Goal: Task Accomplishment & Management: Use online tool/utility

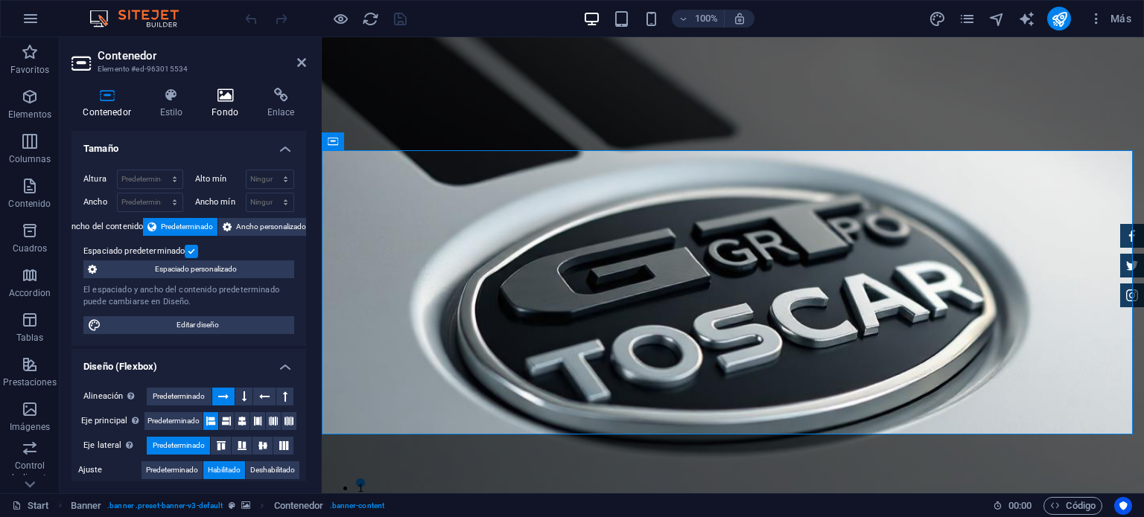
click at [226, 103] on h4 "Fondo" at bounding box center [228, 103] width 56 height 31
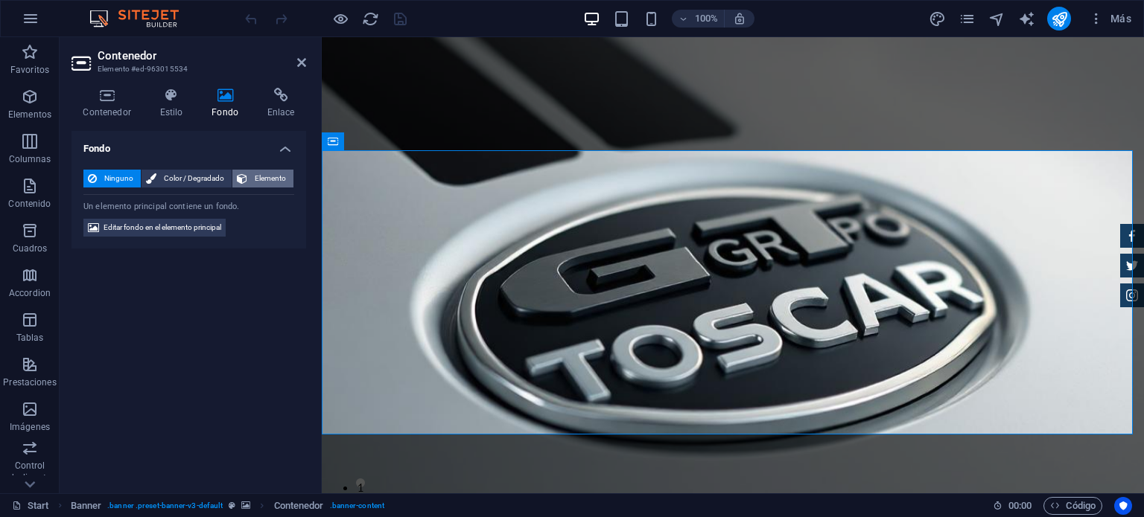
click at [257, 176] on span "Elemento" at bounding box center [270, 179] width 37 height 18
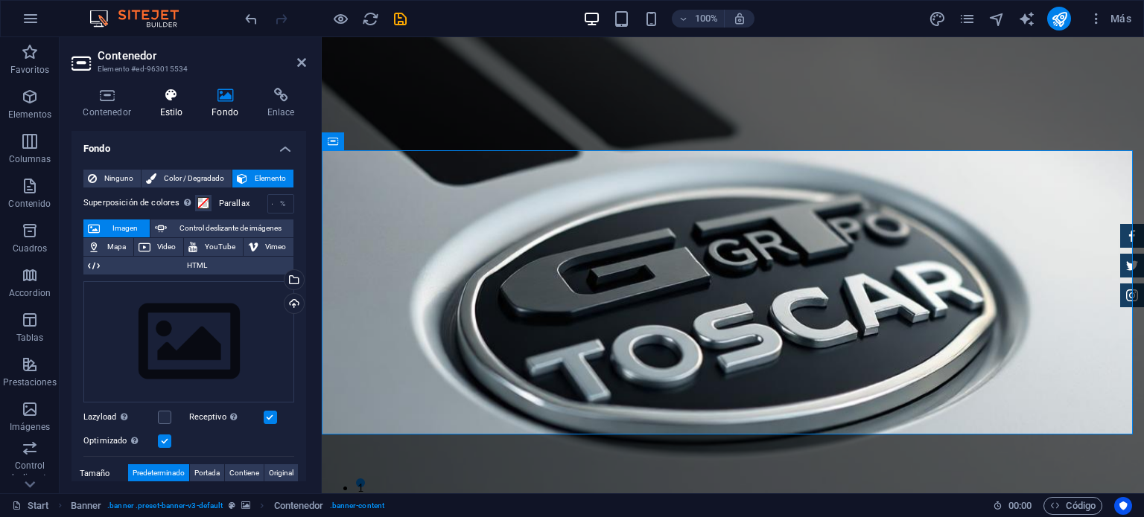
click at [176, 97] on icon at bounding box center [171, 95] width 46 height 15
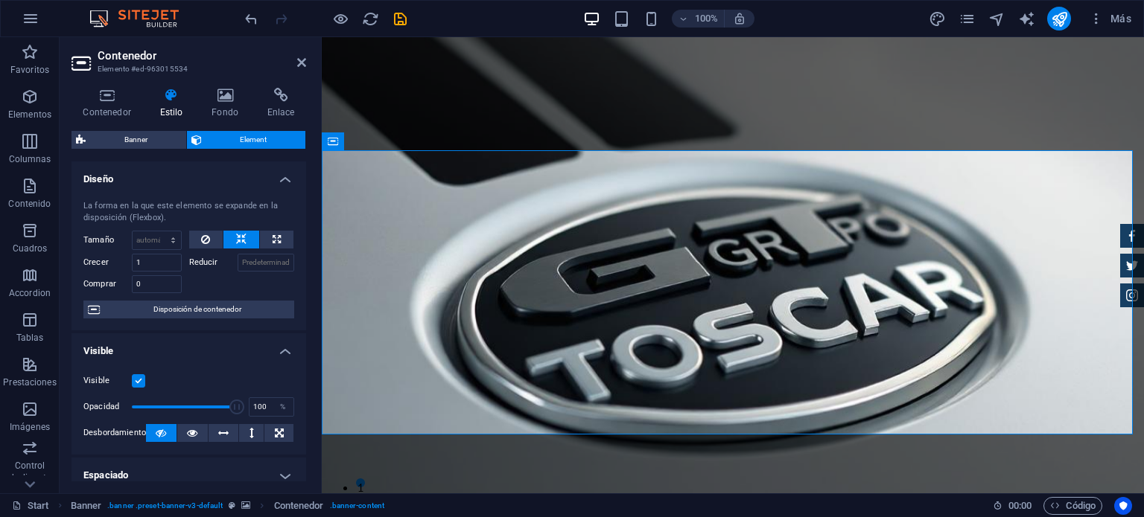
click at [214, 98] on icon at bounding box center [225, 95] width 50 height 15
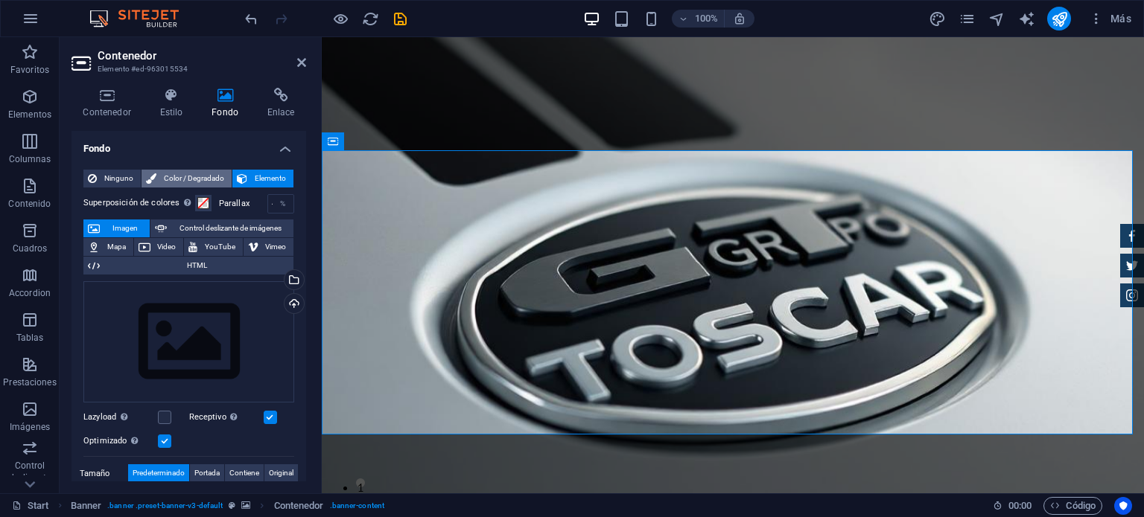
click at [185, 175] on span "Color / Degradado" at bounding box center [194, 179] width 66 height 18
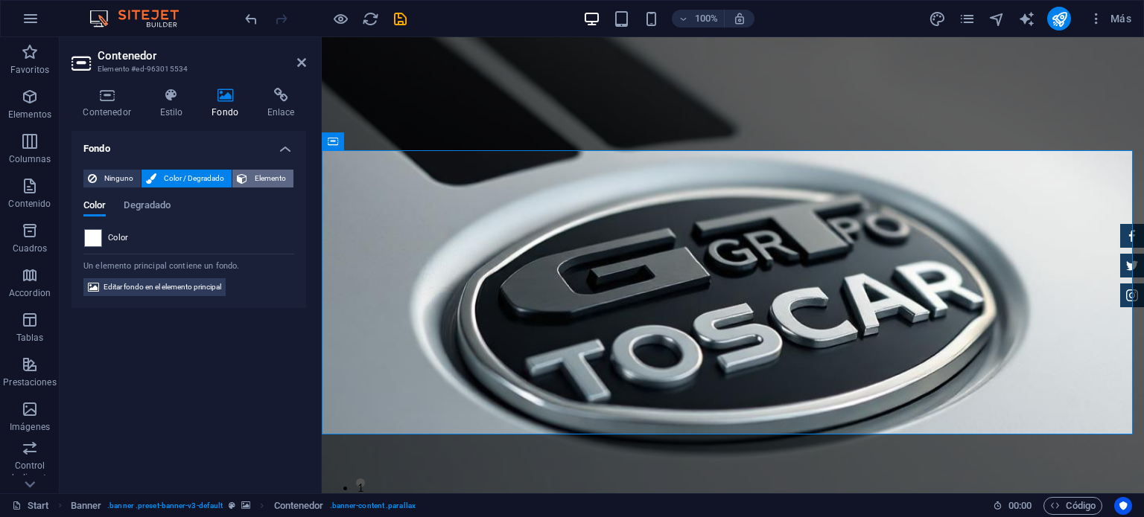
click at [274, 173] on span "Elemento" at bounding box center [270, 179] width 37 height 18
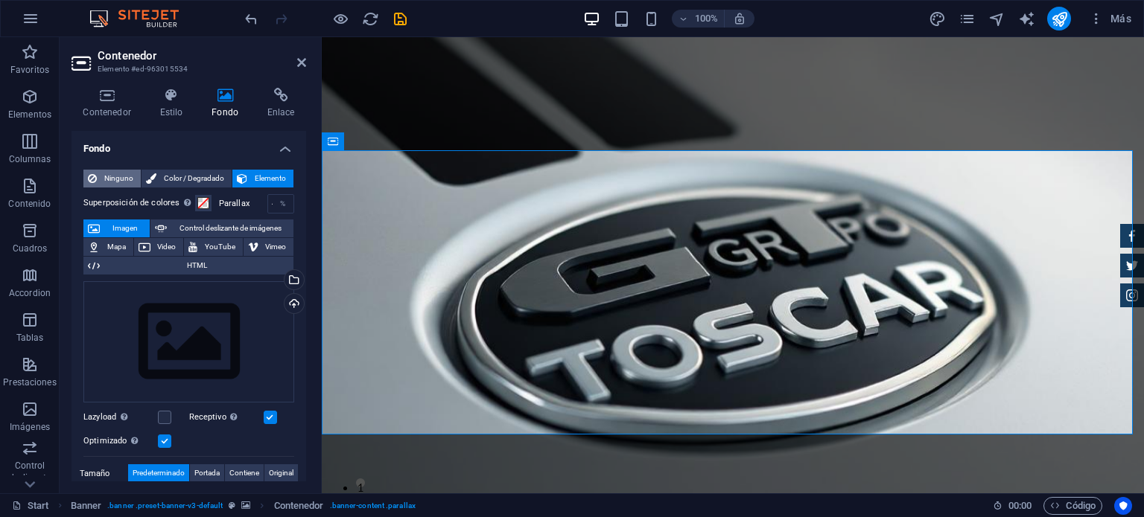
click at [103, 172] on span "Ninguno" at bounding box center [118, 179] width 35 height 18
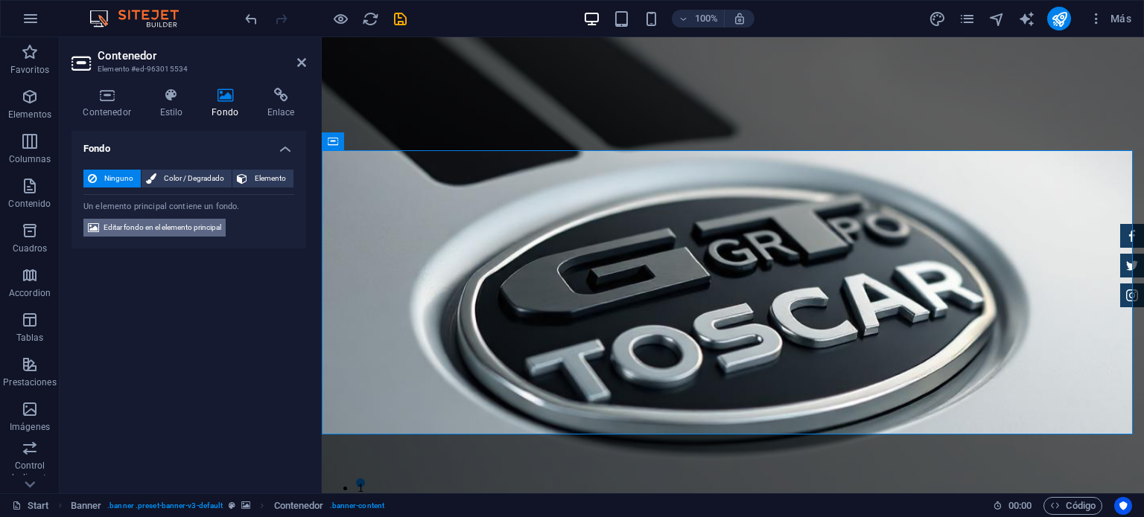
click at [144, 223] on span "Editar fondo en el elemento principal" at bounding box center [162, 228] width 118 height 18
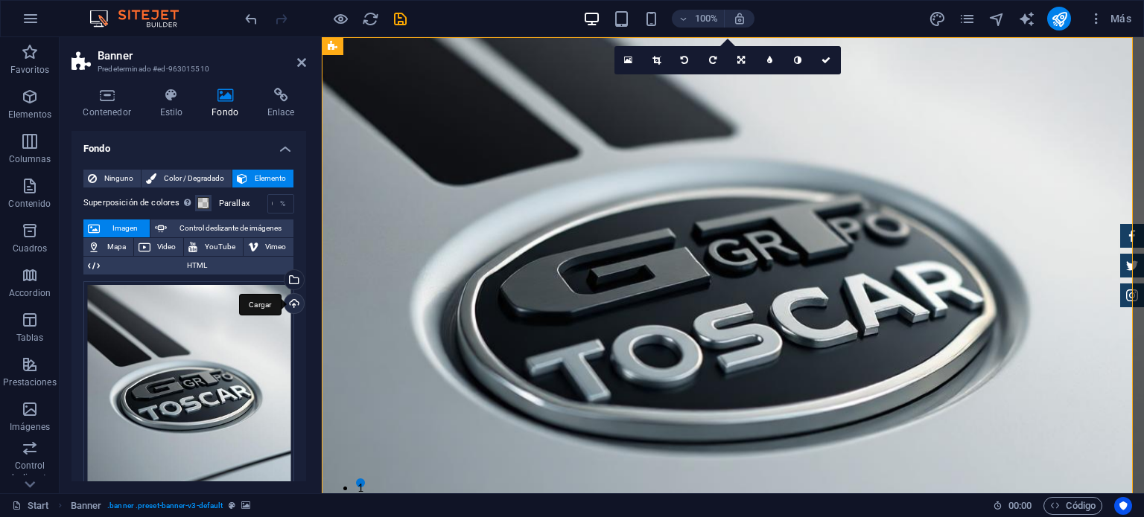
click at [287, 305] on div "Cargar" at bounding box center [292, 305] width 22 height 22
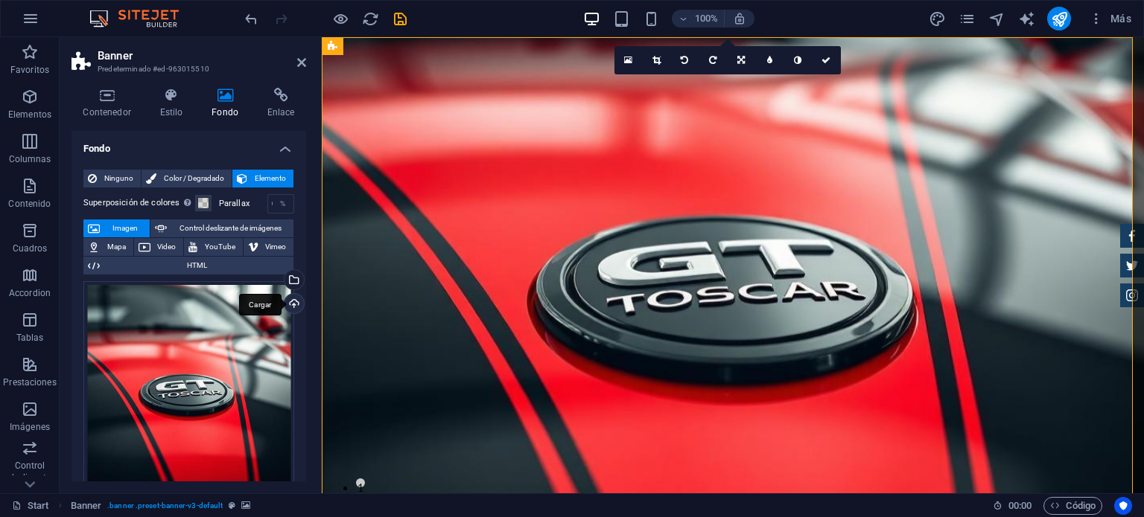
click at [285, 299] on div "Cargar" at bounding box center [292, 305] width 22 height 22
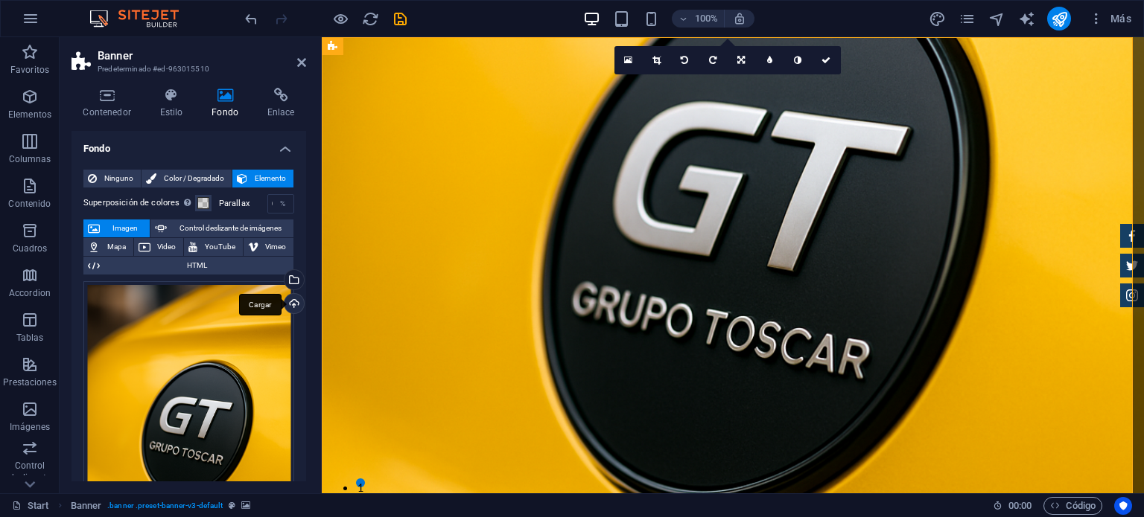
click at [292, 303] on div "Cargar" at bounding box center [292, 305] width 22 height 22
